Goal: Find specific fact: Find specific fact

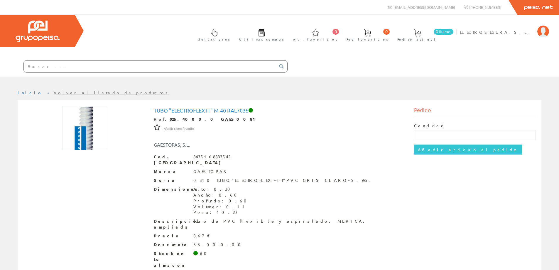
click at [114, 65] on input "text" at bounding box center [150, 66] width 252 height 12
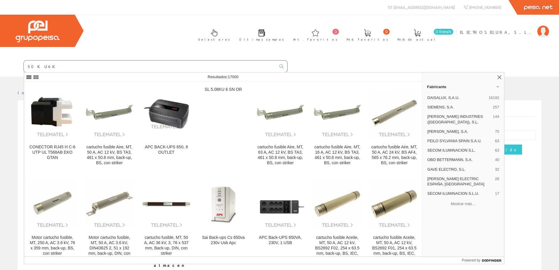
type input "50KU6K"
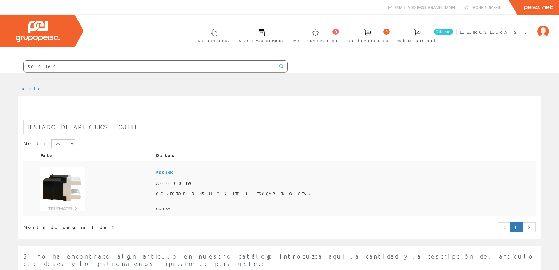
click at [214, 172] on span "50KU6K" at bounding box center [344, 172] width 377 height 11
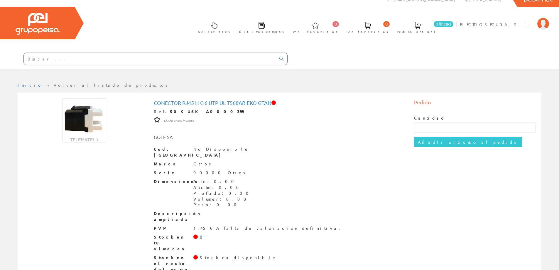
scroll to position [12, 0]
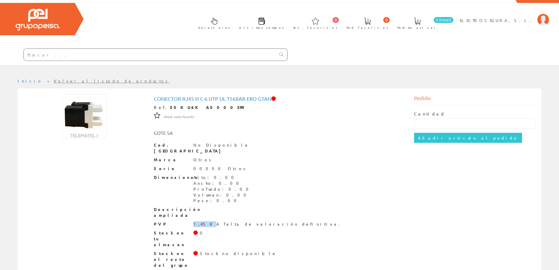
drag, startPoint x: 194, startPoint y: 217, endPoint x: 205, endPoint y: 217, distance: 11.2
click at [205, 221] on div "1,45 € A falta de valoración definitiva." at bounding box center [268, 224] width 150 height 6
click at [303, 221] on div "PVP 1,45 € A falta de valoración definitiva." at bounding box center [280, 224] width 252 height 6
